Goal: Information Seeking & Learning: Check status

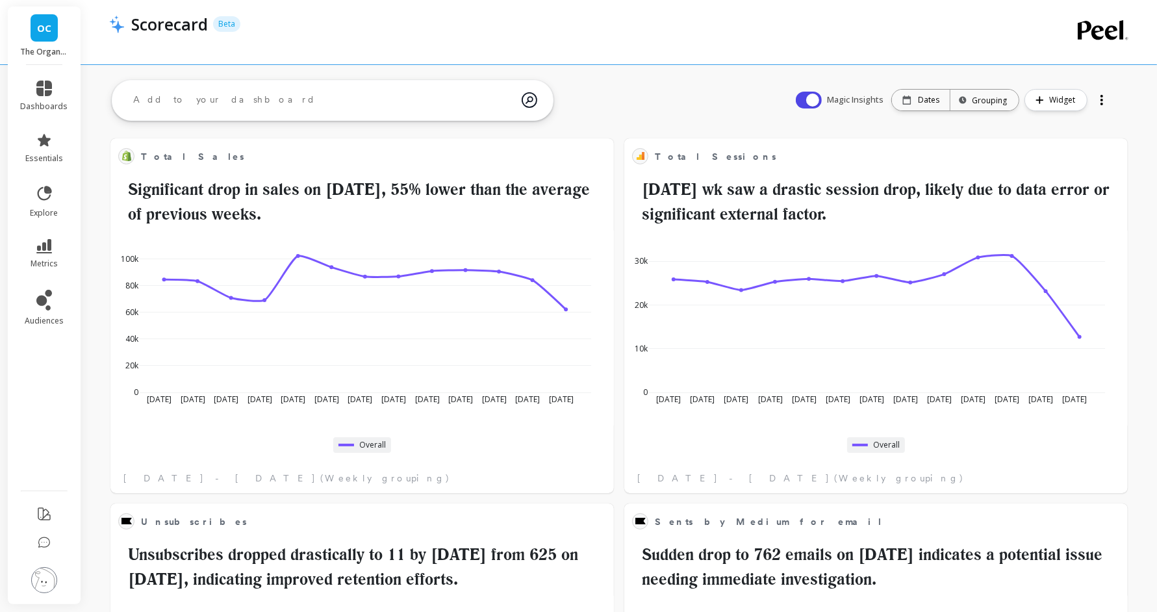
scroll to position [345, 452]
click at [49, 105] on span "dashboards" at bounding box center [44, 106] width 47 height 10
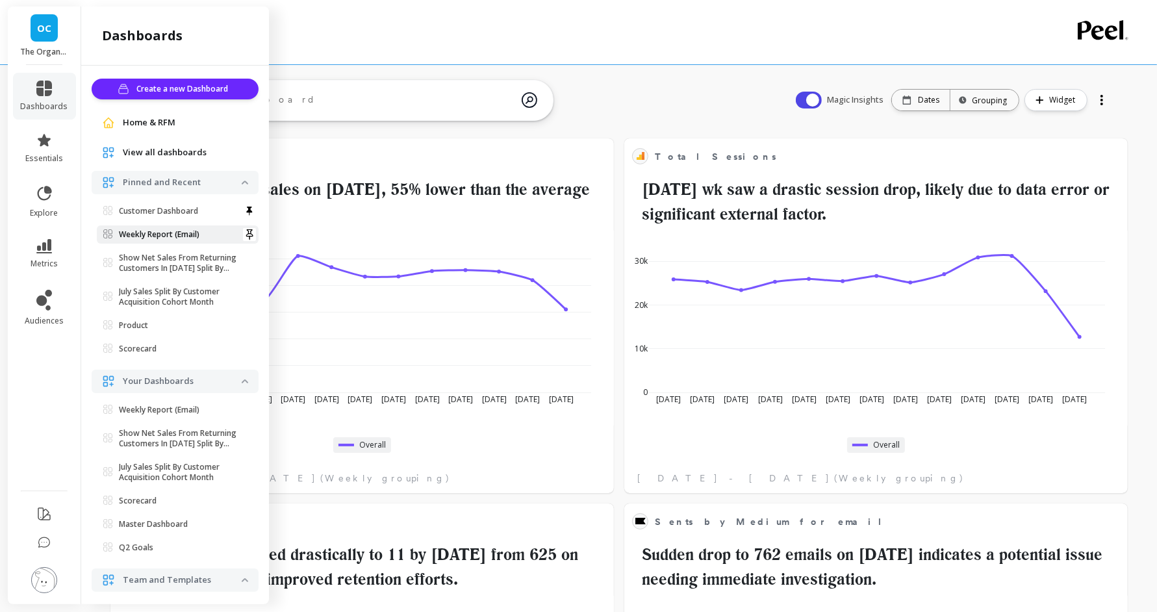
click at [164, 231] on p "Weekly Report (Email)" at bounding box center [159, 234] width 81 height 10
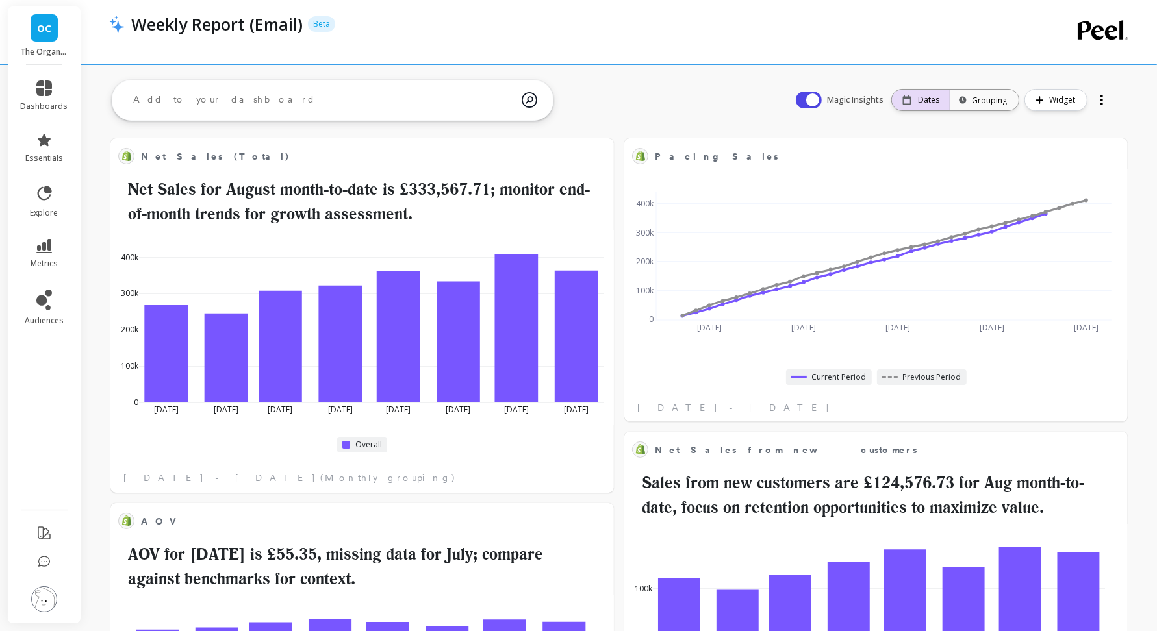
click at [944, 106] on div "Dates" at bounding box center [921, 100] width 58 height 21
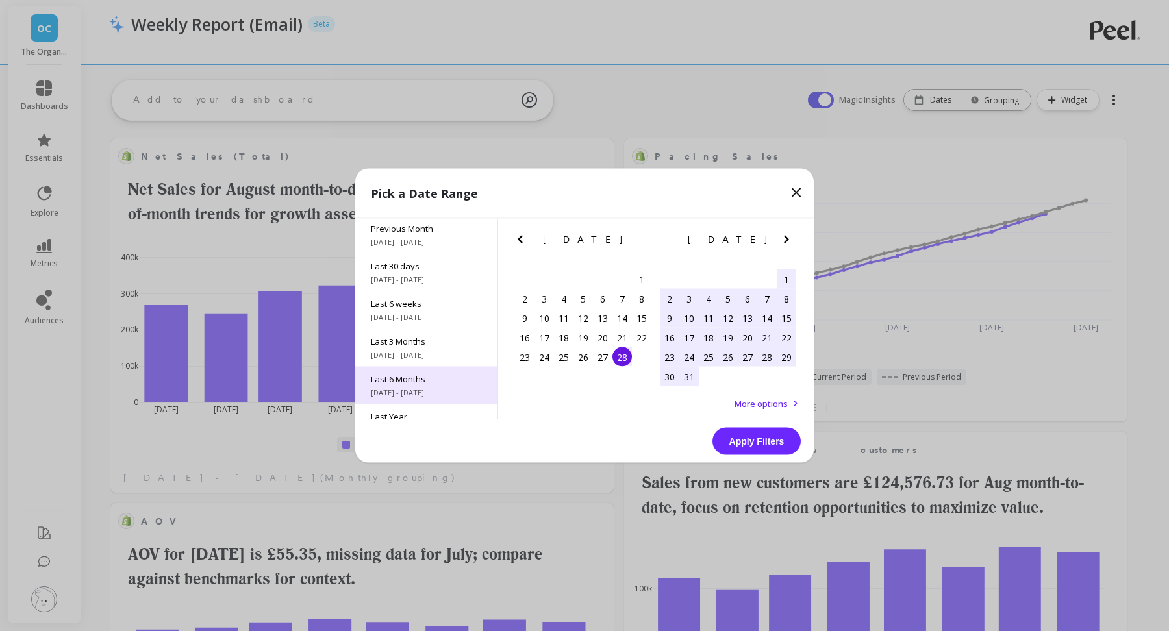
click at [399, 390] on span "[DATE] - [DATE]" at bounding box center [426, 393] width 111 height 10
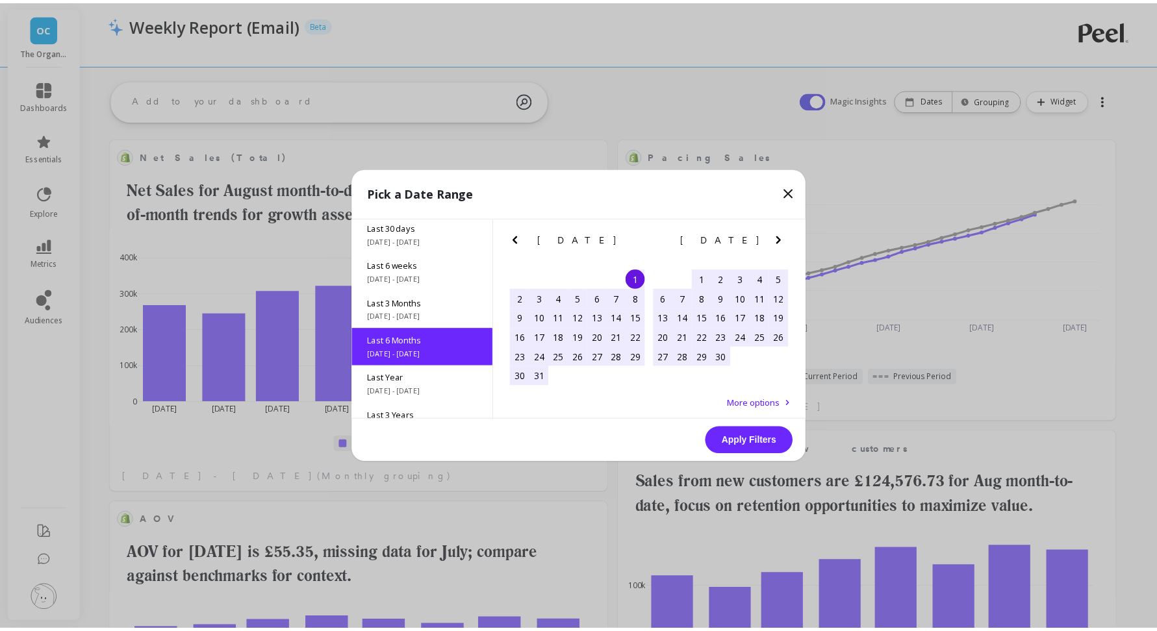
scroll to position [144, 0]
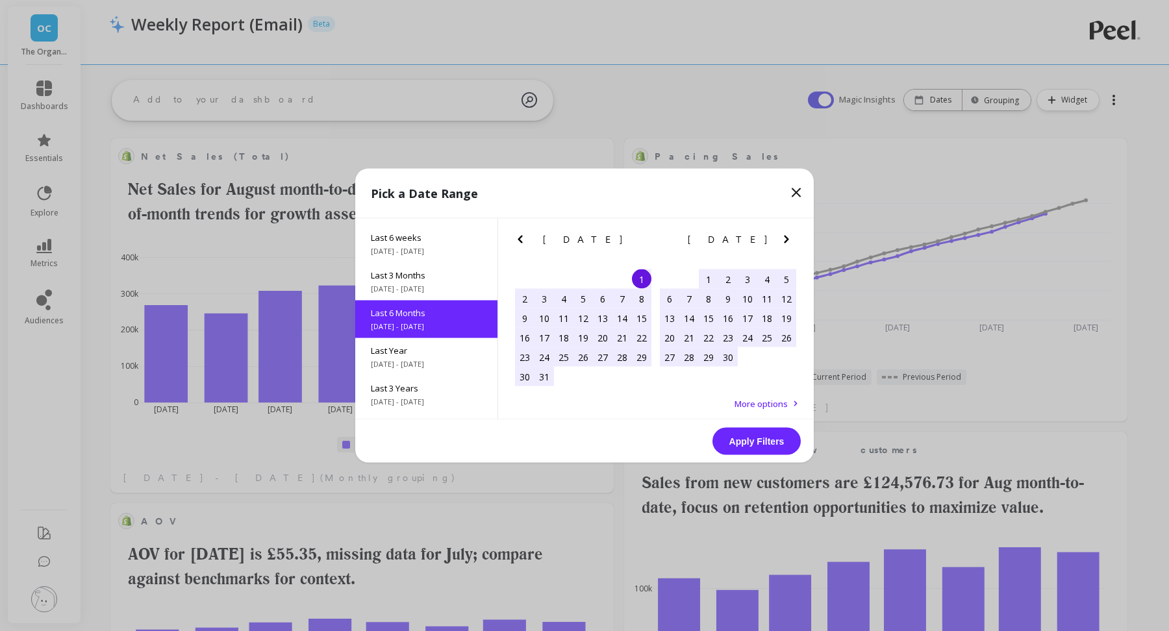
click at [774, 440] on button "Apply Filters" at bounding box center [757, 441] width 88 height 27
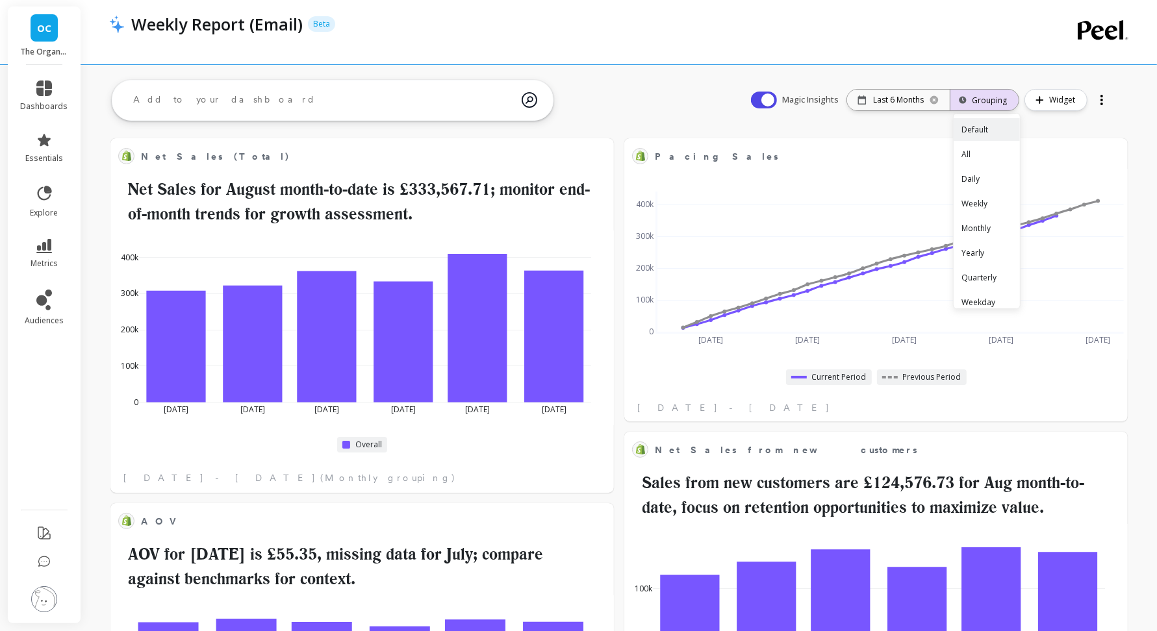
click at [993, 102] on div "Grouping" at bounding box center [984, 100] width 45 height 12
click at [981, 285] on div "Month to Date" at bounding box center [987, 274] width 66 height 35
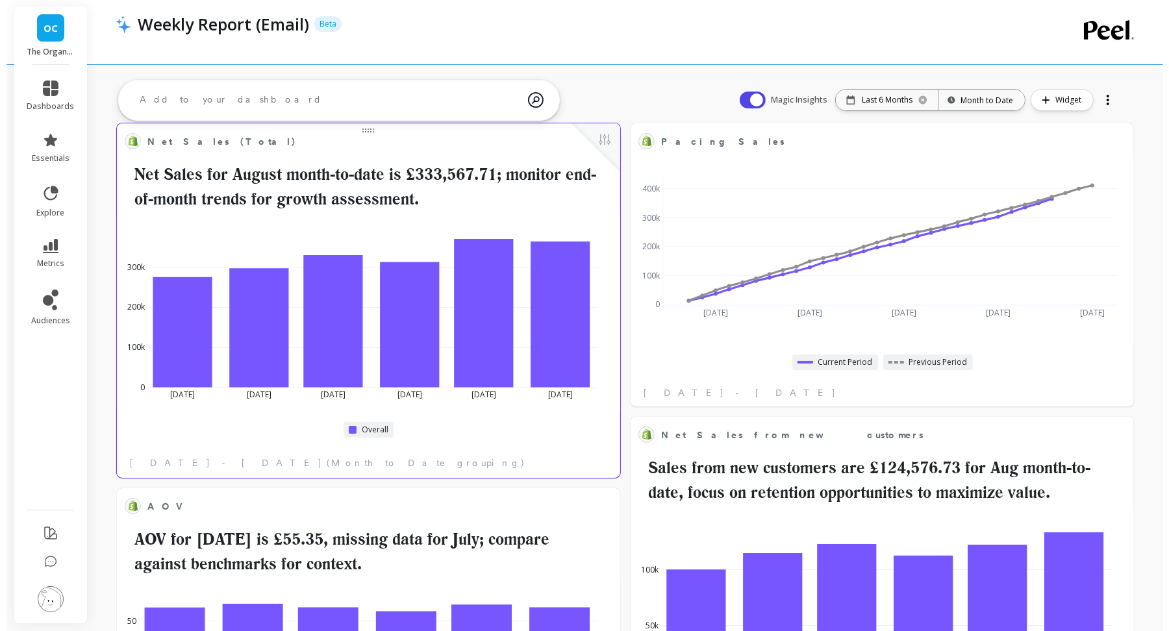
scroll to position [0, 0]
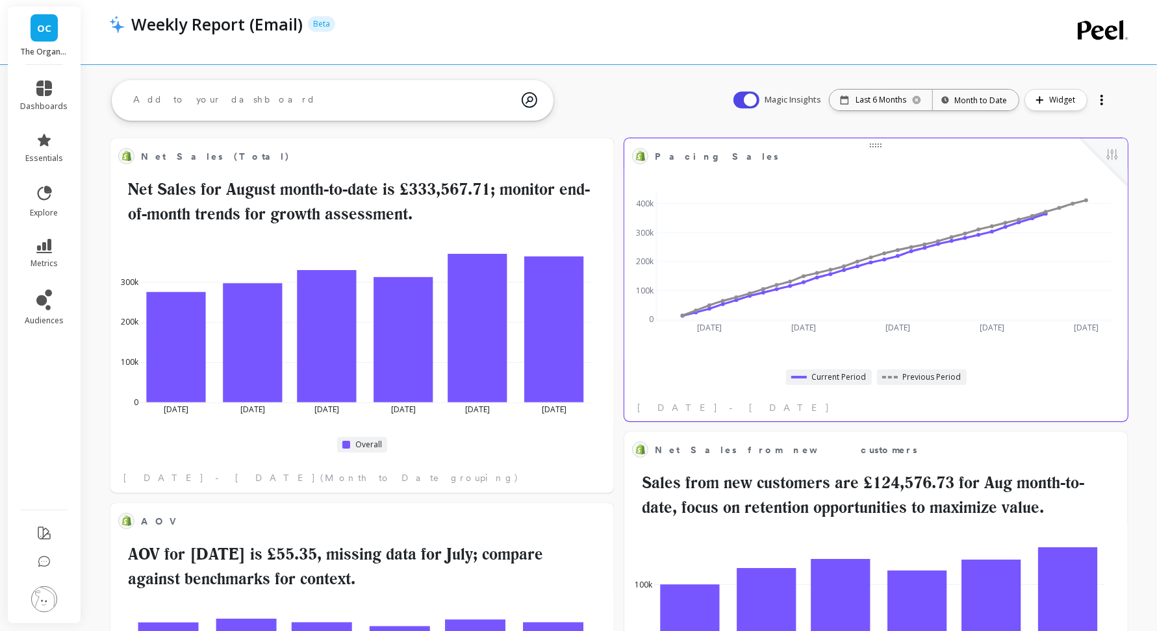
click at [1102, 156] on div at bounding box center [1104, 162] width 48 height 48
click at [1112, 155] on button at bounding box center [1112, 156] width 16 height 18
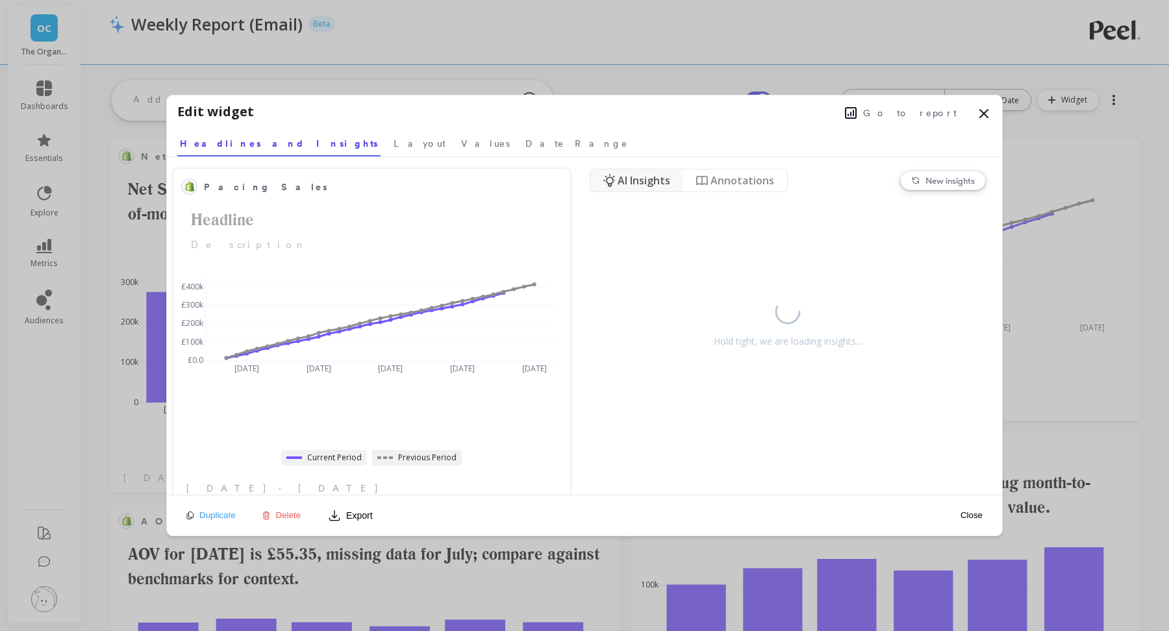
click at [929, 107] on span "Go to report" at bounding box center [910, 113] width 94 height 13
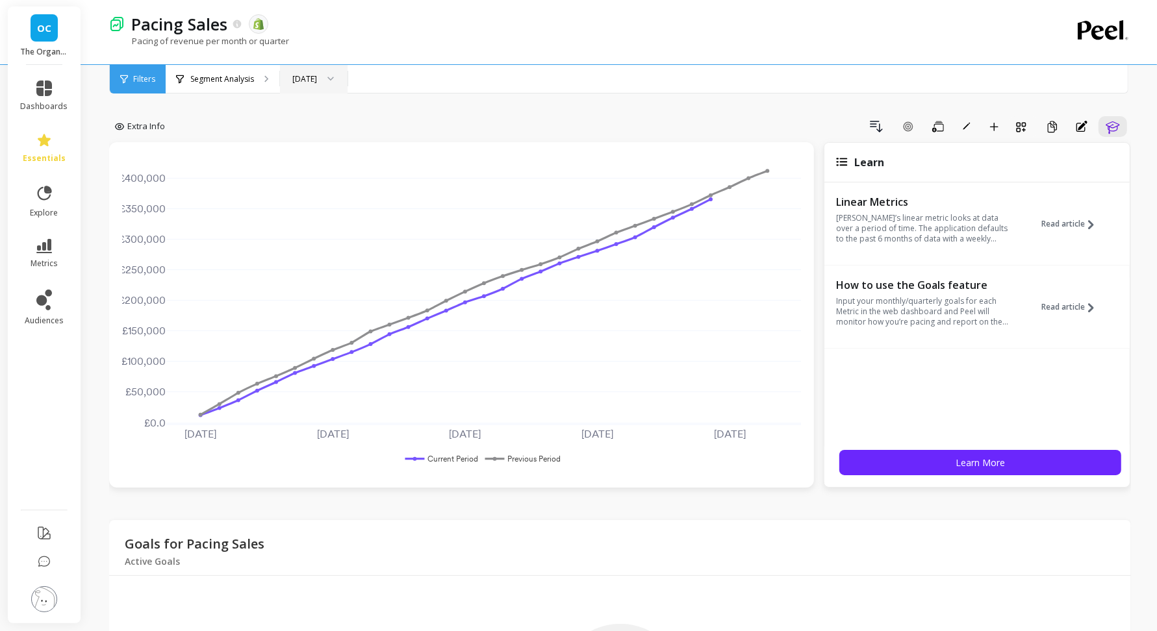
click at [334, 77] on icon at bounding box center [330, 79] width 6 height 5
click at [314, 186] on div "Q3 2025" at bounding box center [313, 194] width 64 height 23
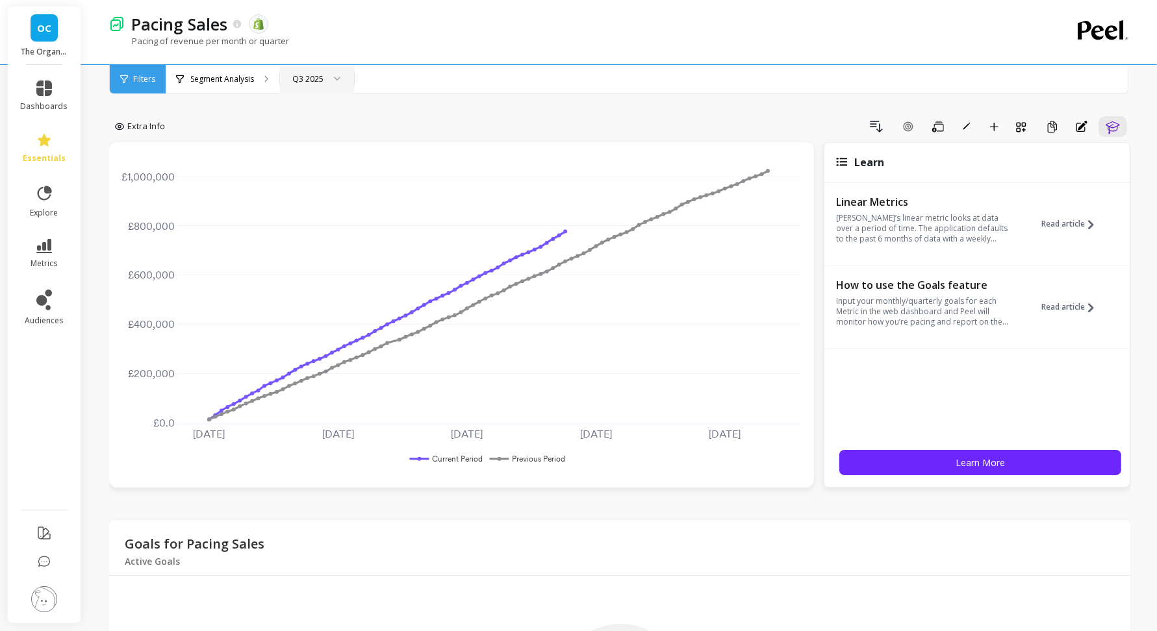
click at [314, 75] on div "Q3 2025" at bounding box center [307, 79] width 31 height 12
click at [144, 84] on span "Filters" at bounding box center [144, 79] width 22 height 10
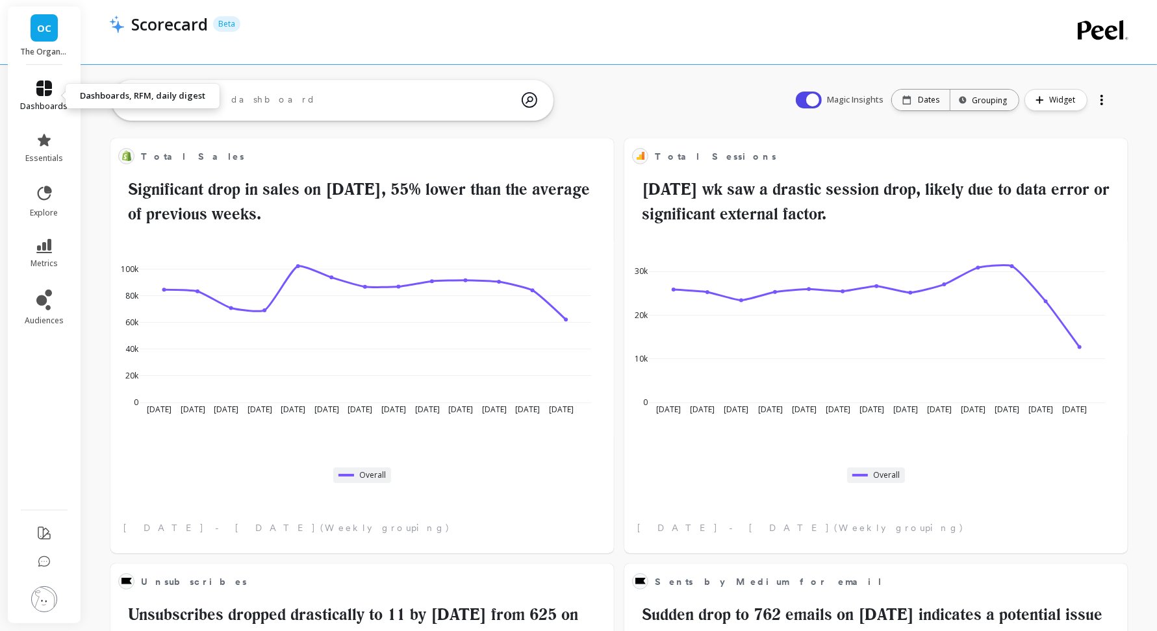
click at [55, 107] on span "dashboards" at bounding box center [44, 106] width 47 height 10
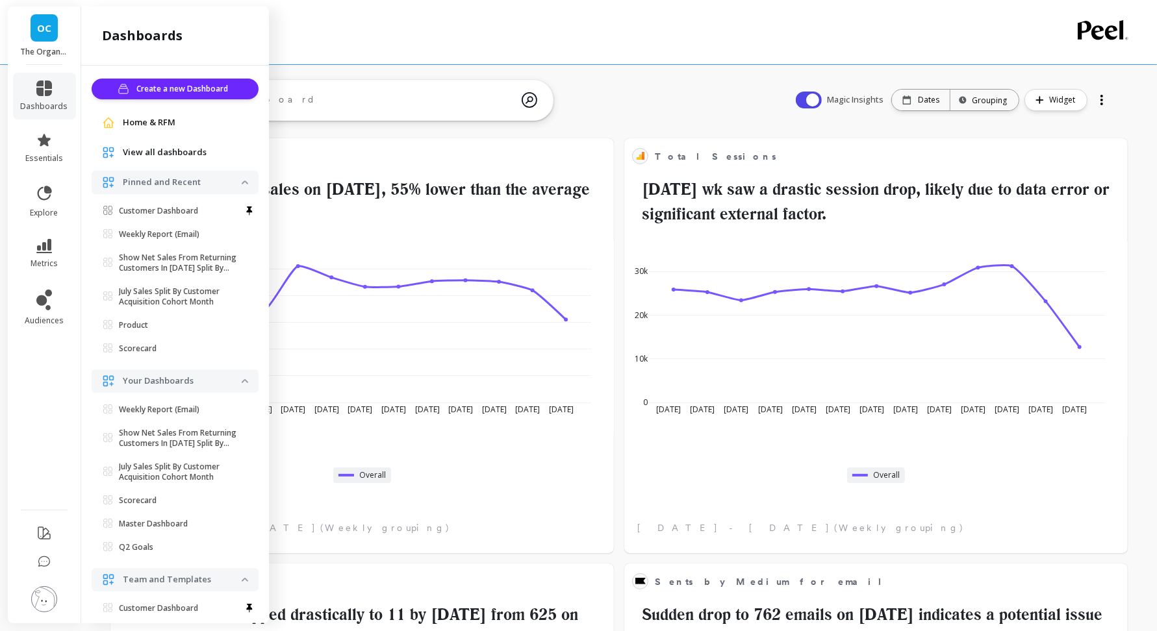
click at [240, 214] on div at bounding box center [249, 211] width 18 height 18
click at [240, 204] on div at bounding box center [249, 211] width 18 height 18
click at [240, 209] on div at bounding box center [249, 211] width 18 height 18
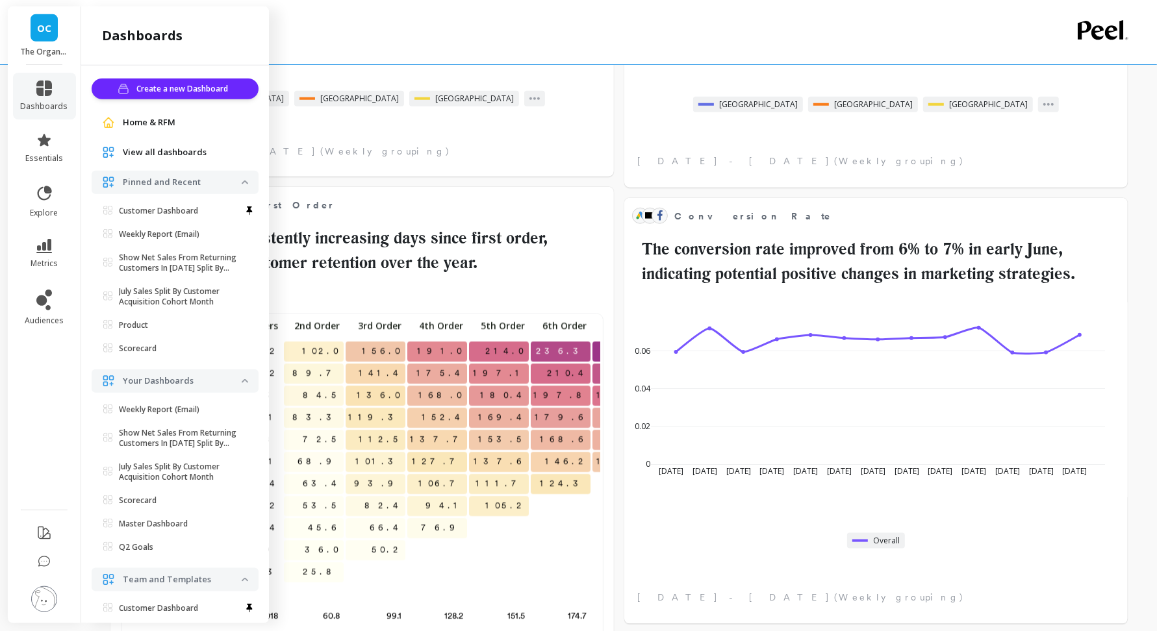
scroll to position [1377, 0]
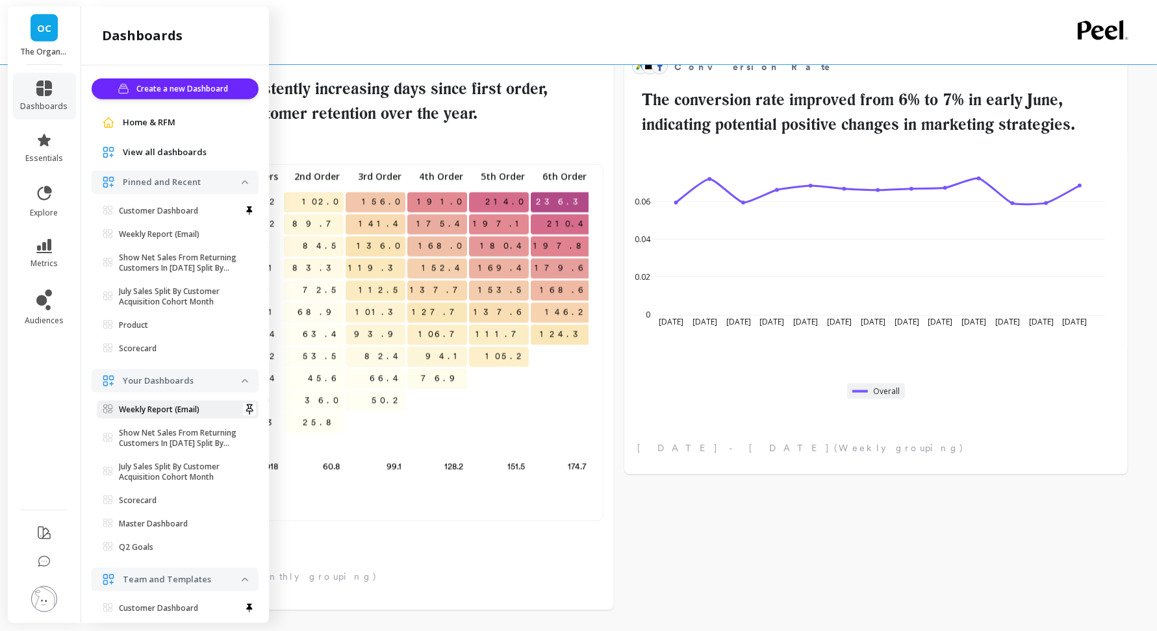
click at [153, 406] on p "Weekly Report (Email)" at bounding box center [159, 410] width 81 height 10
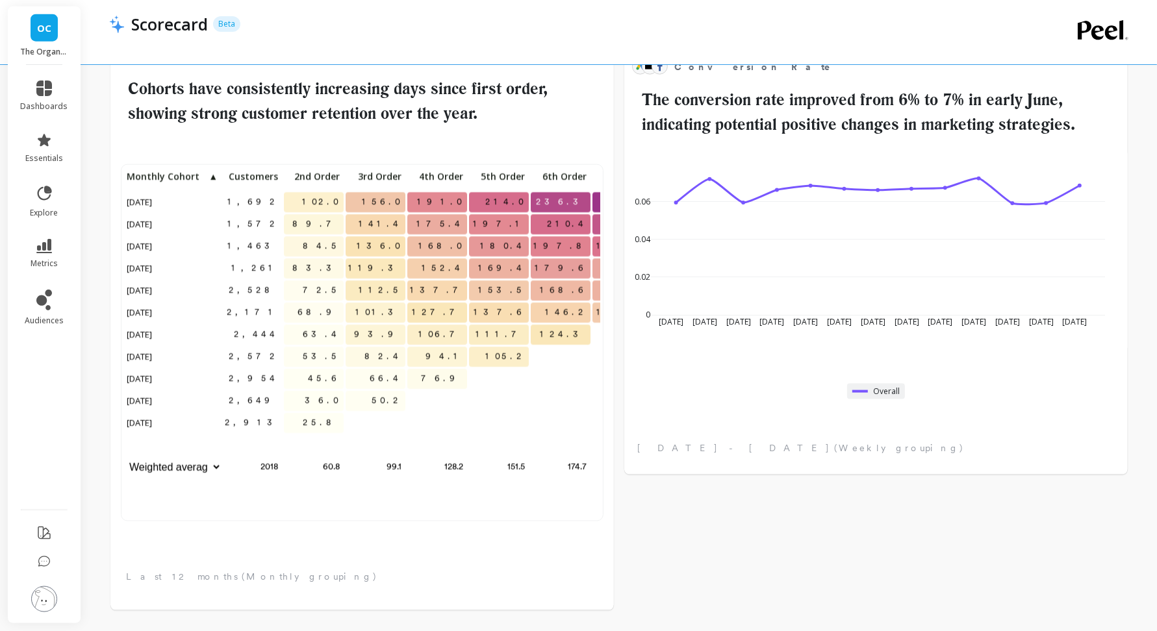
scroll to position [345, 452]
